Goal: Task Accomplishment & Management: Use online tool/utility

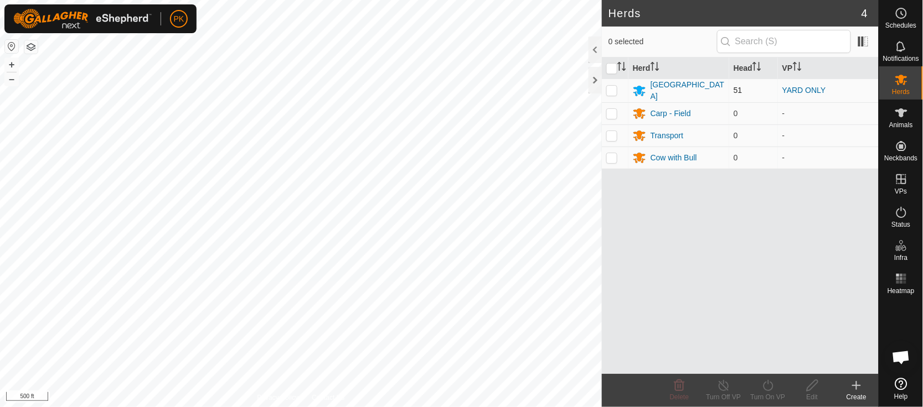
click at [613, 89] on p-checkbox at bounding box center [611, 90] width 11 height 9
checkbox input "true"
click at [769, 393] on div "Turn On VP" at bounding box center [767, 397] width 44 height 10
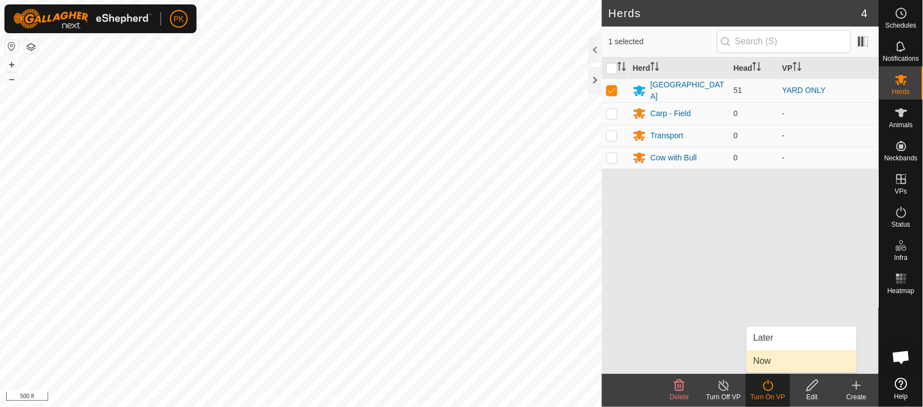
click at [760, 360] on link "Now" at bounding box center [802, 361] width 110 height 22
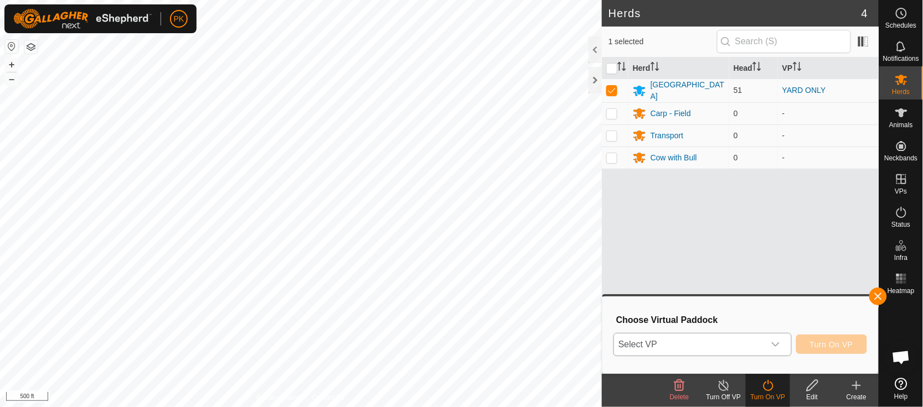
click at [783, 339] on div "dropdown trigger" at bounding box center [775, 345] width 22 height 22
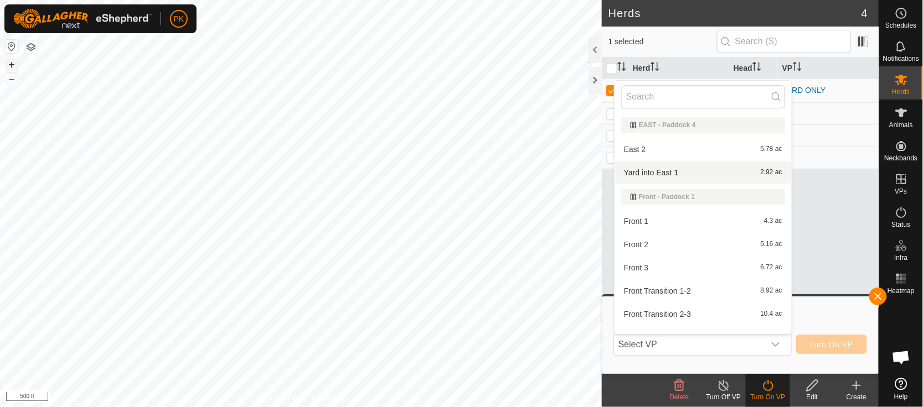
click at [12, 63] on button "+" at bounding box center [11, 64] width 13 height 13
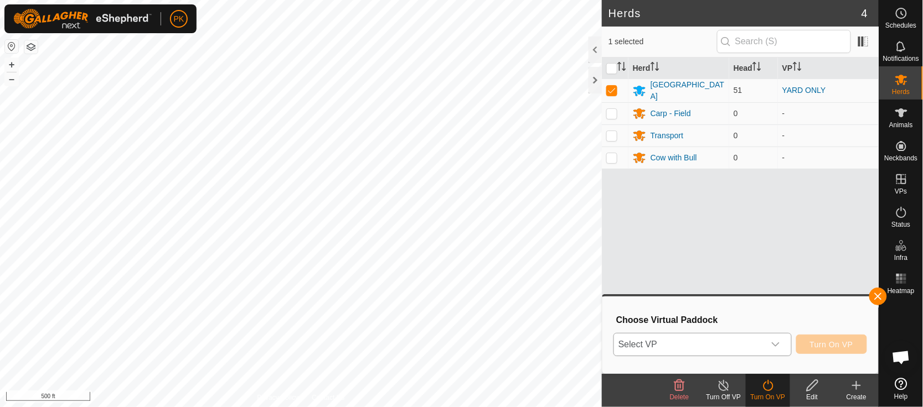
click at [777, 343] on icon "dropdown trigger" at bounding box center [775, 345] width 8 height 4
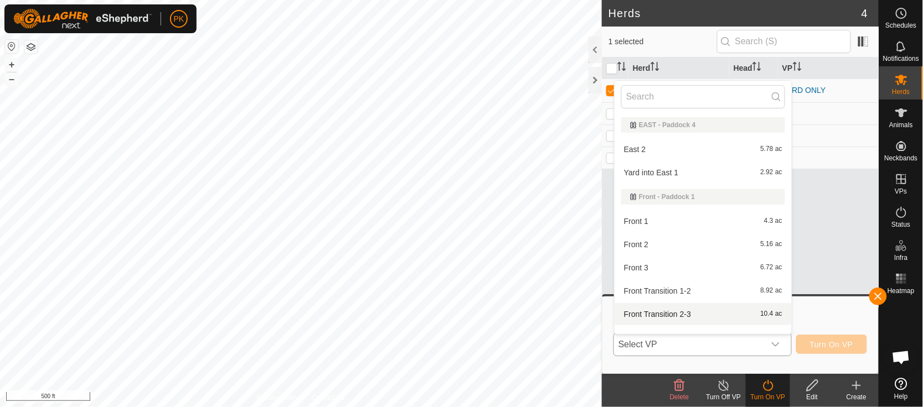
scroll to position [14, 0]
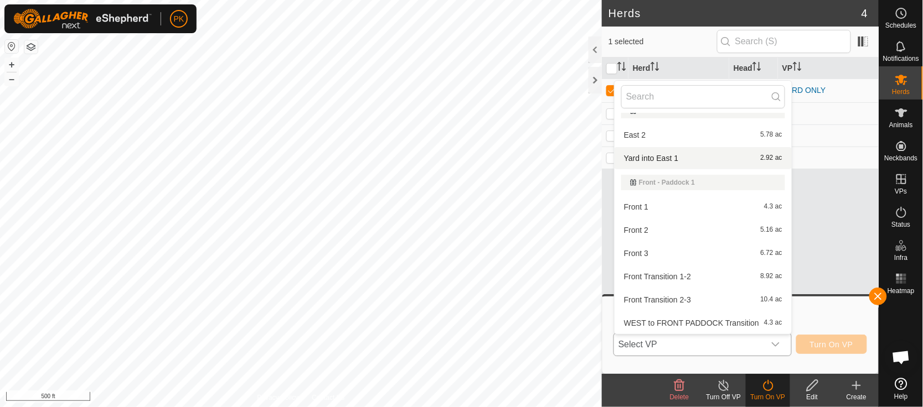
click at [696, 156] on li "Yard into East 1 2.92 ac" at bounding box center [702, 158] width 177 height 22
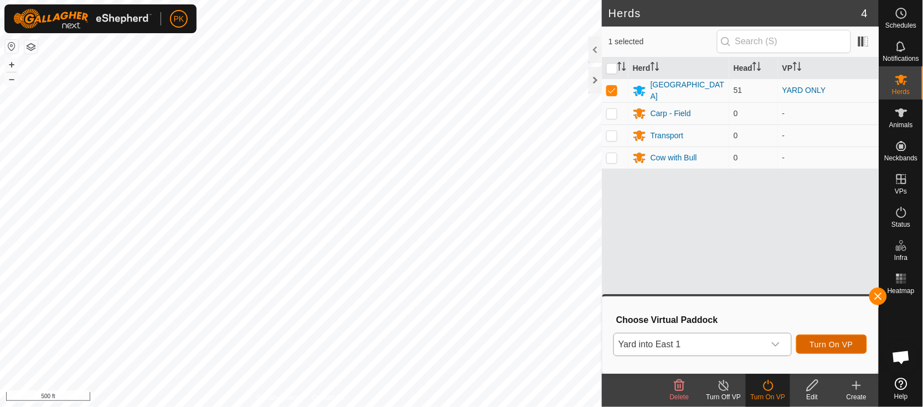
click at [839, 341] on span "Turn On VP" at bounding box center [831, 344] width 43 height 9
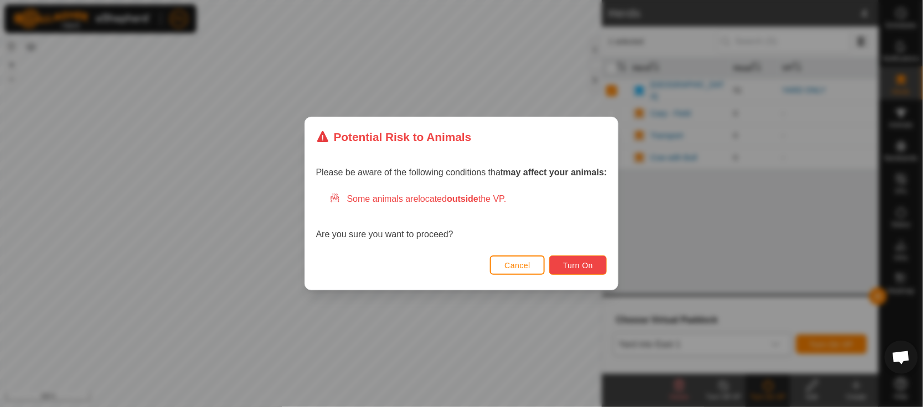
click at [588, 262] on span "Turn On" at bounding box center [578, 265] width 30 height 9
